Goal: Find specific page/section: Locate item on page

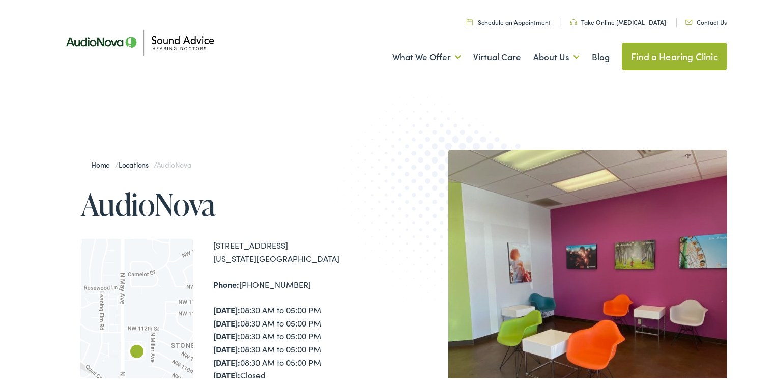
click at [151, 322] on div at bounding box center [137, 363] width 112 height 252
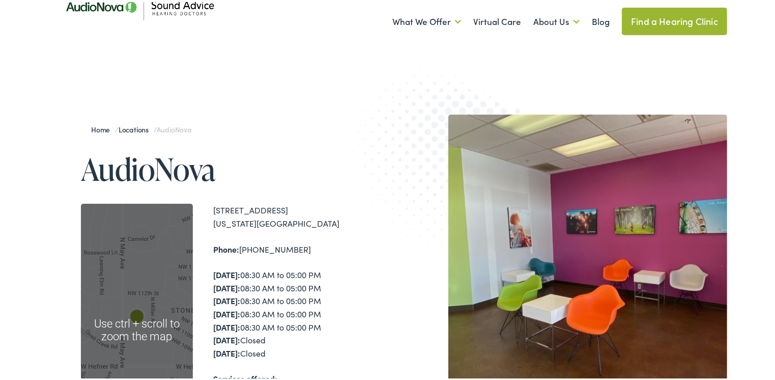
scroll to position [51, 0]
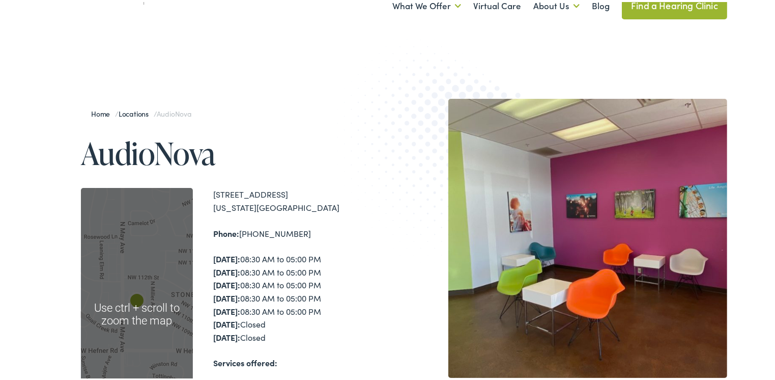
click at [144, 338] on div at bounding box center [137, 312] width 112 height 252
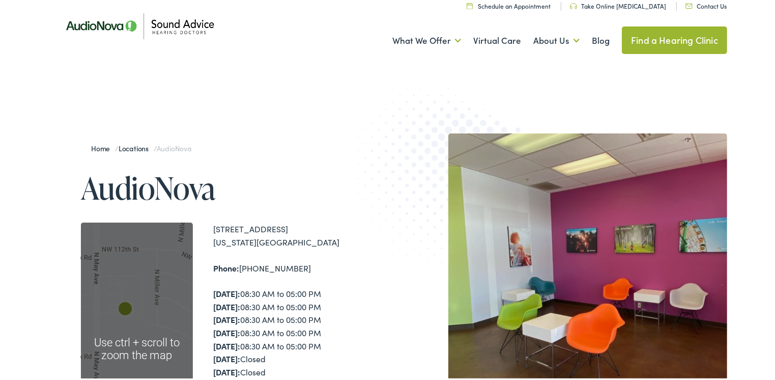
scroll to position [0, 0]
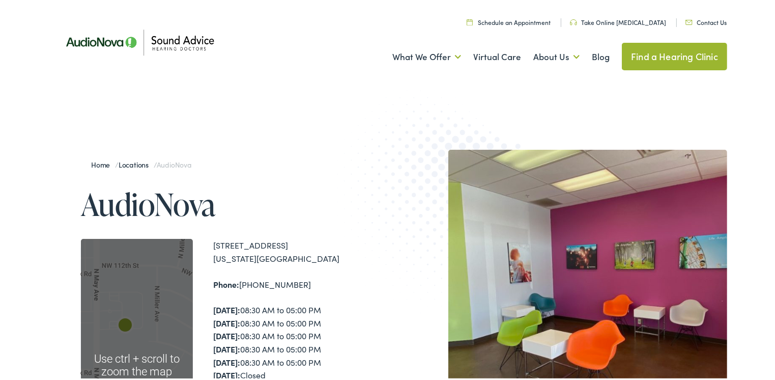
click at [138, 320] on div at bounding box center [137, 363] width 112 height 252
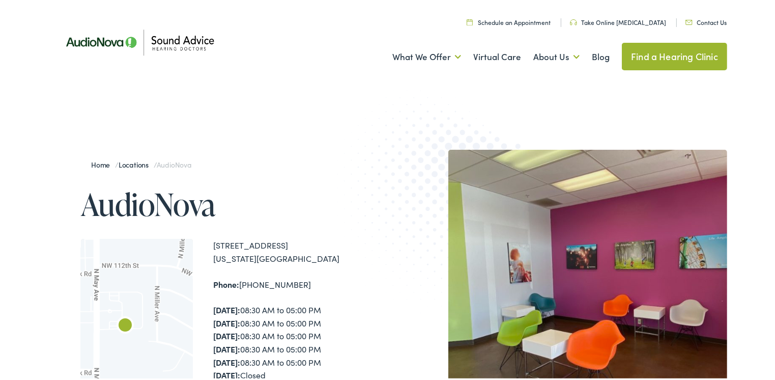
click at [139, 320] on div at bounding box center [137, 363] width 112 height 252
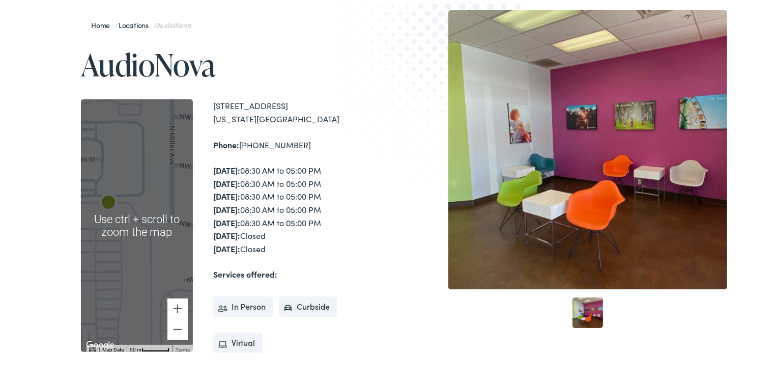
scroll to position [153, 0]
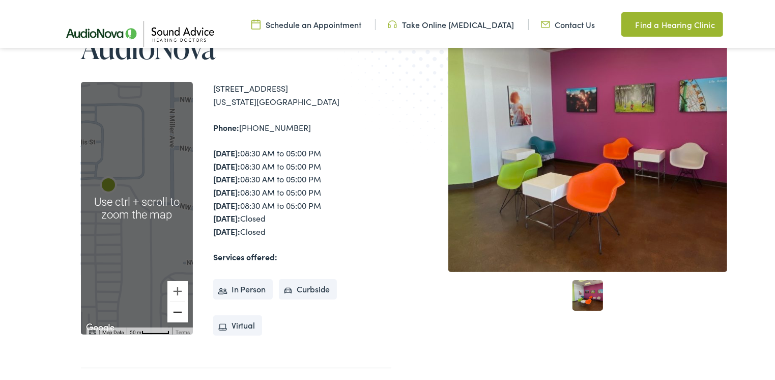
click at [175, 313] on button "Zoom out" at bounding box center [177, 310] width 20 height 20
click at [176, 313] on button "Zoom out" at bounding box center [177, 310] width 20 height 20
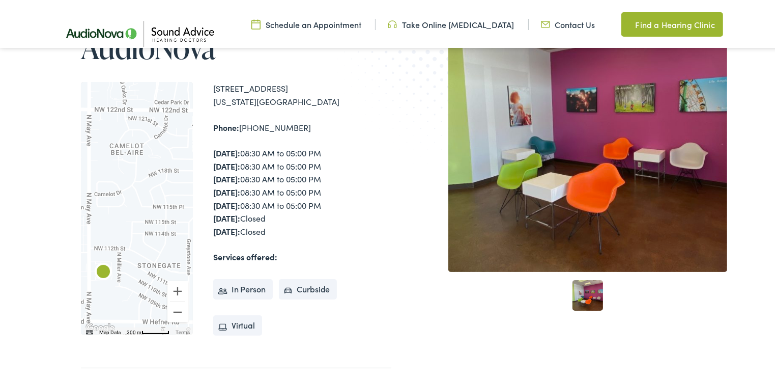
drag, startPoint x: 169, startPoint y: 193, endPoint x: 137, endPoint y: 289, distance: 101.0
click at [137, 289] on div at bounding box center [137, 206] width 112 height 252
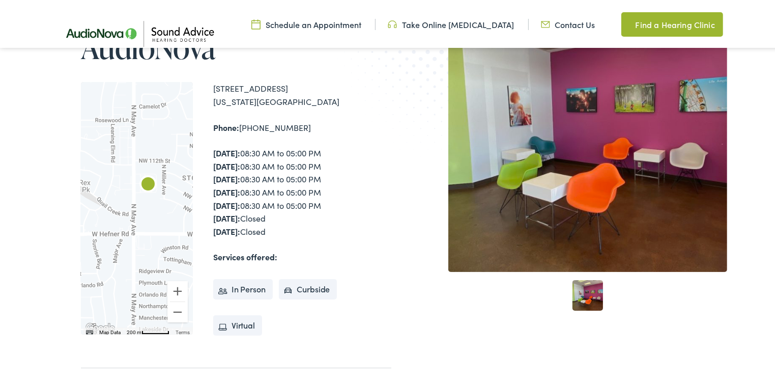
drag, startPoint x: 136, startPoint y: 266, endPoint x: 185, endPoint y: 160, distance: 116.5
click at [185, 160] on div at bounding box center [137, 206] width 112 height 252
drag, startPoint x: 210, startPoint y: 86, endPoint x: 304, endPoint y: 101, distance: 95.3
click at [304, 101] on div "[STREET_ADDRESS][US_STATE]" at bounding box center [302, 93] width 178 height 26
copy div "[STREET_ADDRESS][US_STATE]"
